Goal: Navigation & Orientation: Find specific page/section

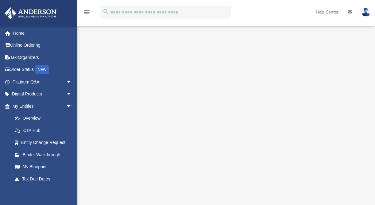
scroll to position [55, 0]
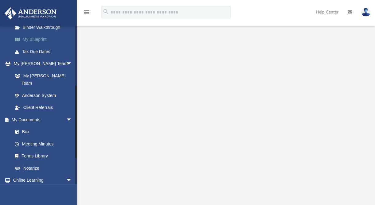
scroll to position [128, 0]
click at [25, 126] on link "Box" at bounding box center [45, 132] width 73 height 12
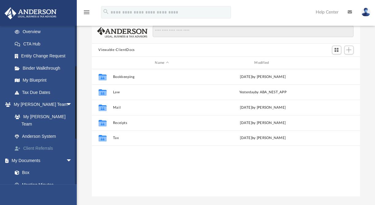
scroll to position [85, 0]
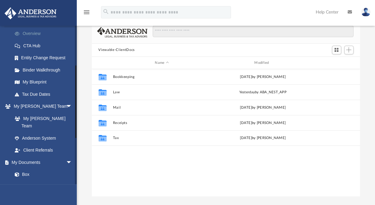
click at [32, 34] on link "Overview" at bounding box center [45, 34] width 73 height 12
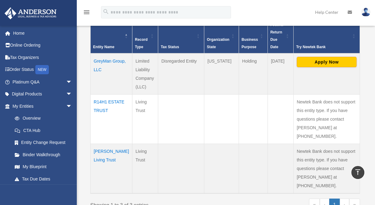
scroll to position [140, 0]
